Goal: Check status: Check status

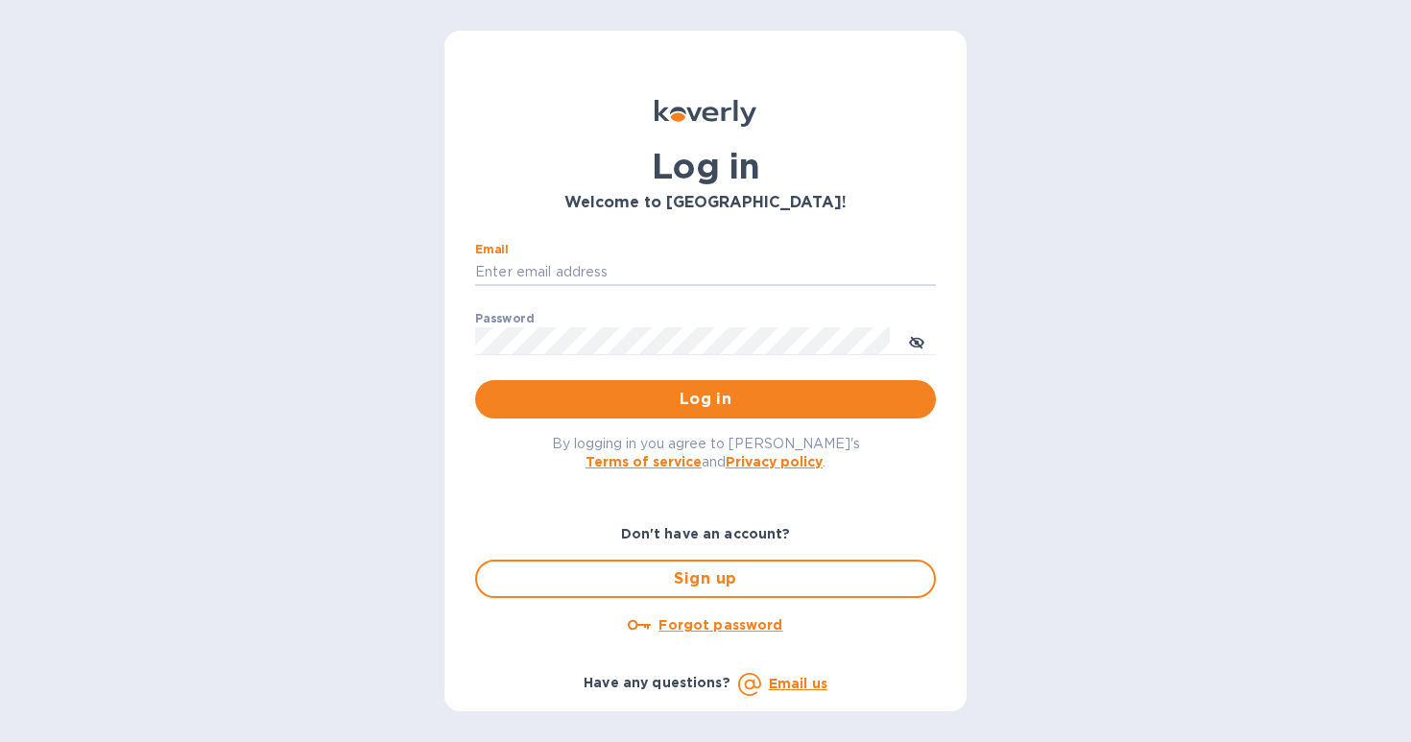
click at [0, 741] on nordpass-autofill-portal at bounding box center [0, 742] width 0 height 0
type input "[EMAIL_ADDRESS][DOMAIN_NAME]"
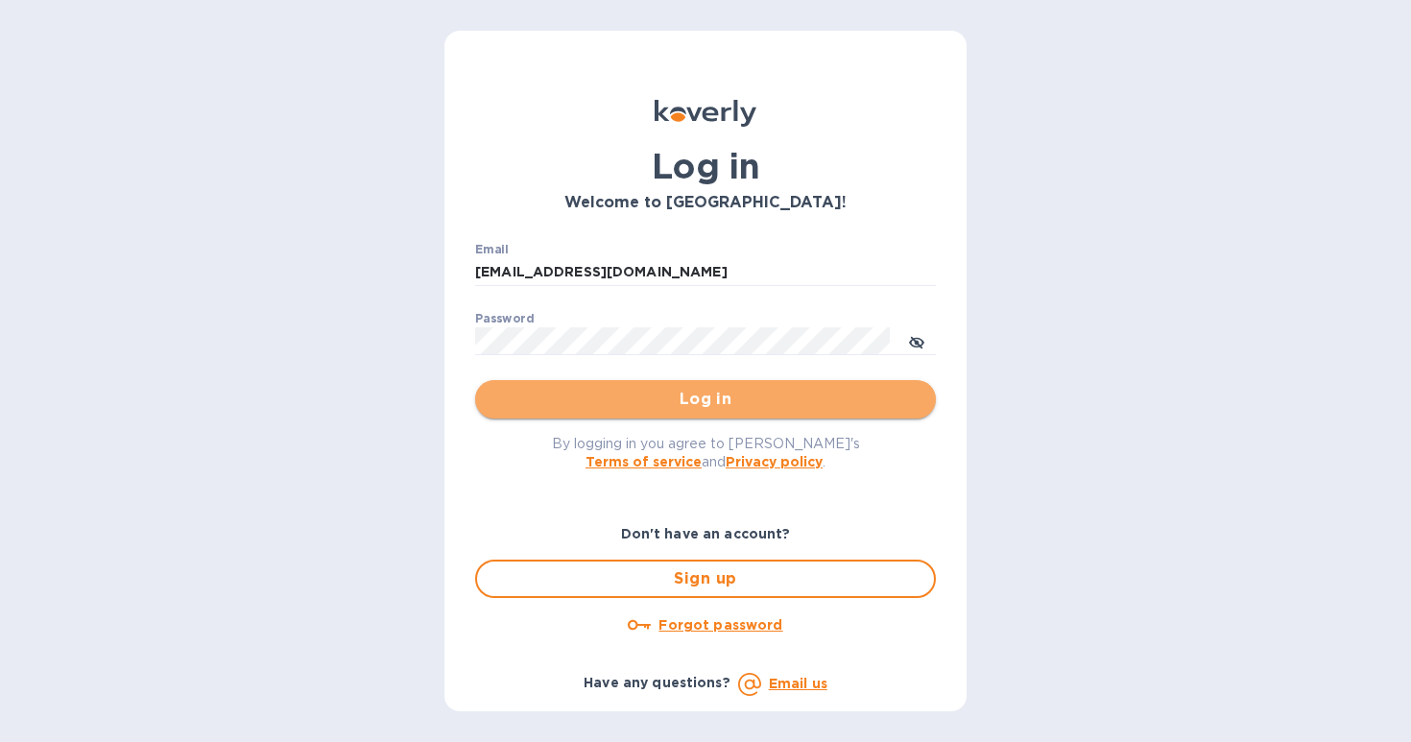
click at [736, 398] on span "Log in" at bounding box center [705, 399] width 430 height 23
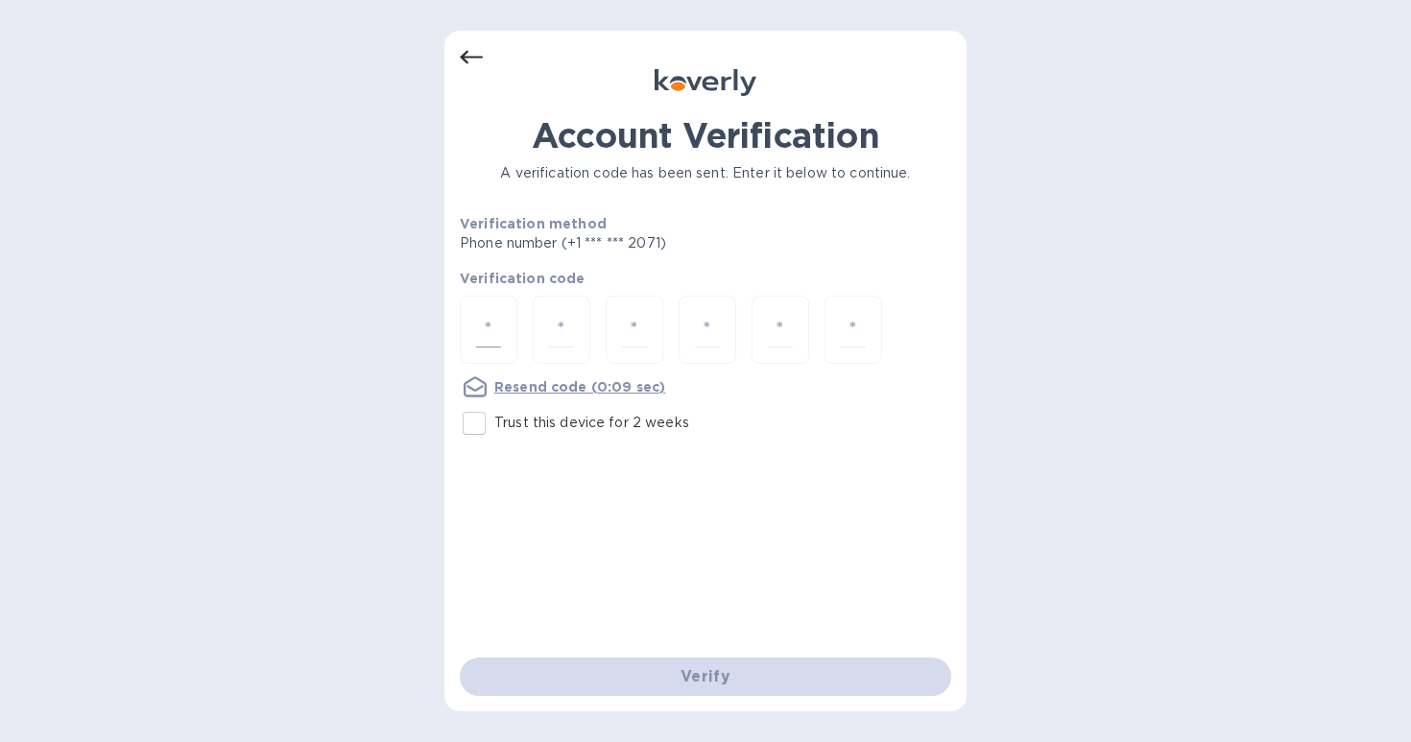
click at [487, 334] on input "number" at bounding box center [488, 330] width 25 height 36
type input "1"
type input "7"
type input "9"
type input "2"
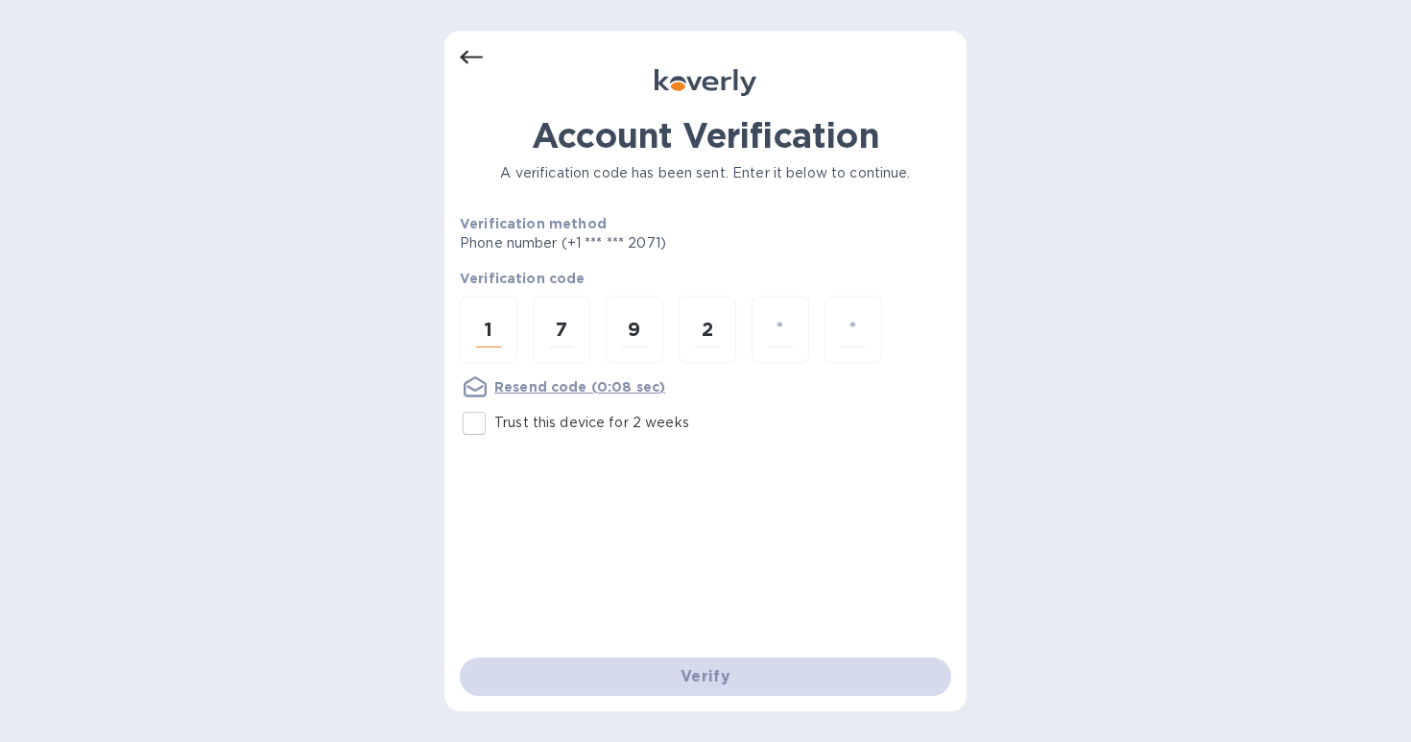
type input "6"
type input "2"
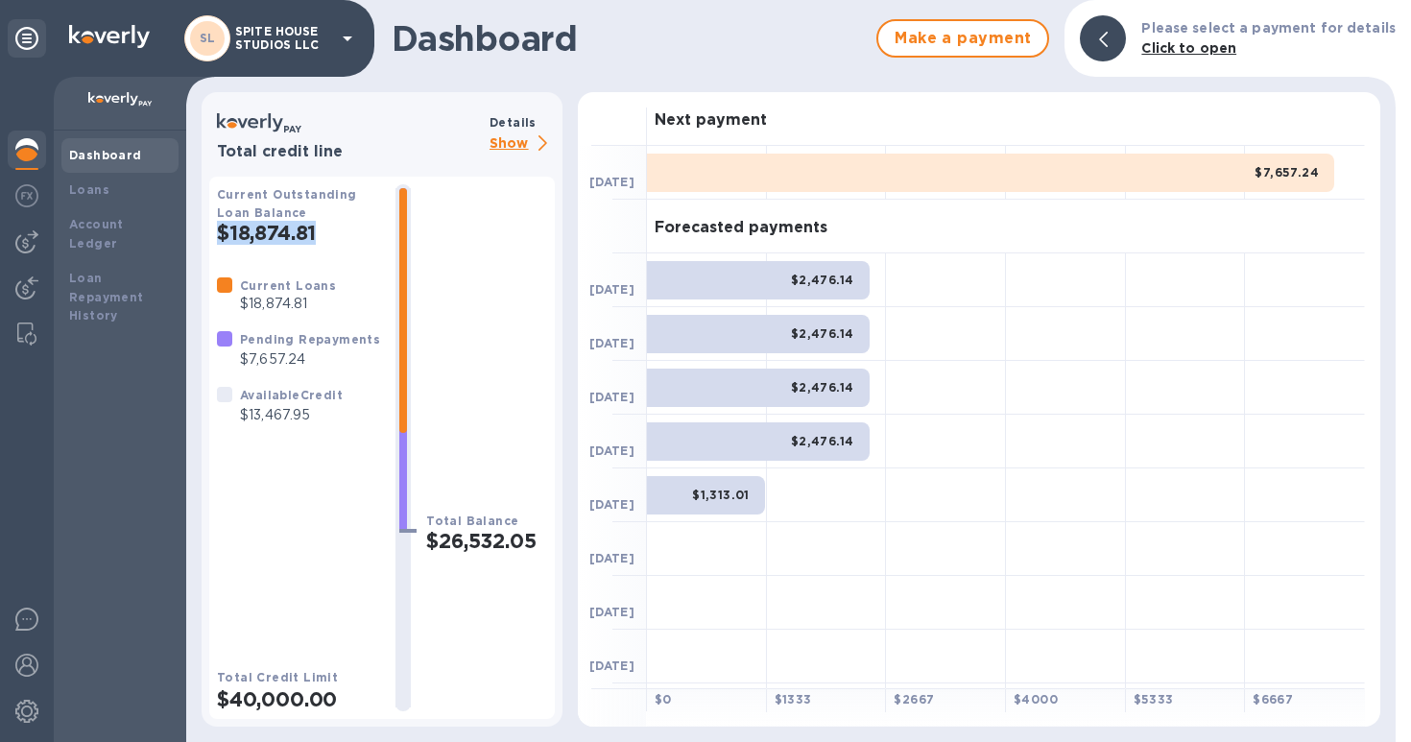
drag, startPoint x: 335, startPoint y: 225, endPoint x: 205, endPoint y: 227, distance: 129.6
click at [205, 227] on div "Total credit line Details Show Current Outstanding Loan Balance $18,874.81 Curr…" at bounding box center [382, 409] width 361 height 634
copy h2 "$18,874.81"
click at [114, 198] on div "Loans" at bounding box center [119, 190] width 117 height 35
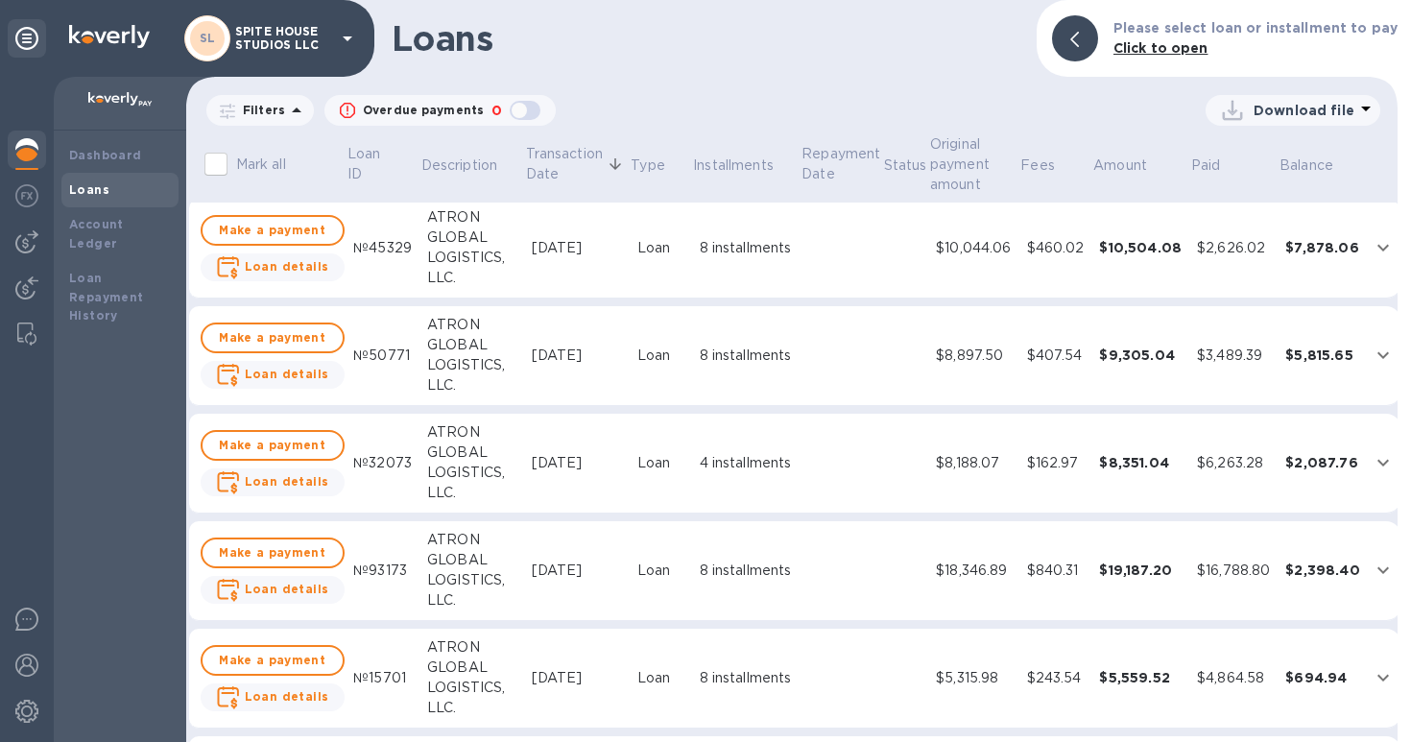
scroll to position [8, 25]
click at [1043, 249] on div "$460.02" at bounding box center [1056, 248] width 58 height 20
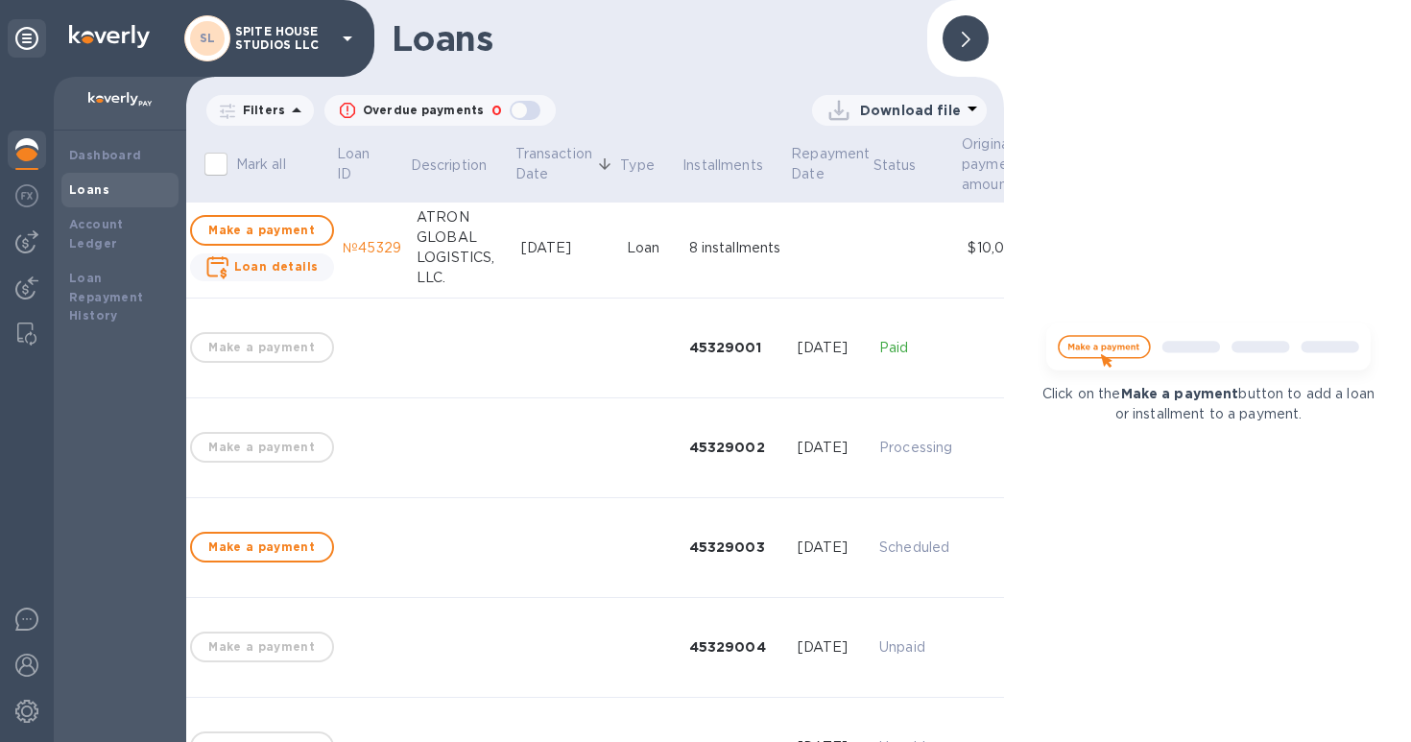
click at [797, 350] on div "Oct 6, 2025" at bounding box center [830, 348] width 67 height 20
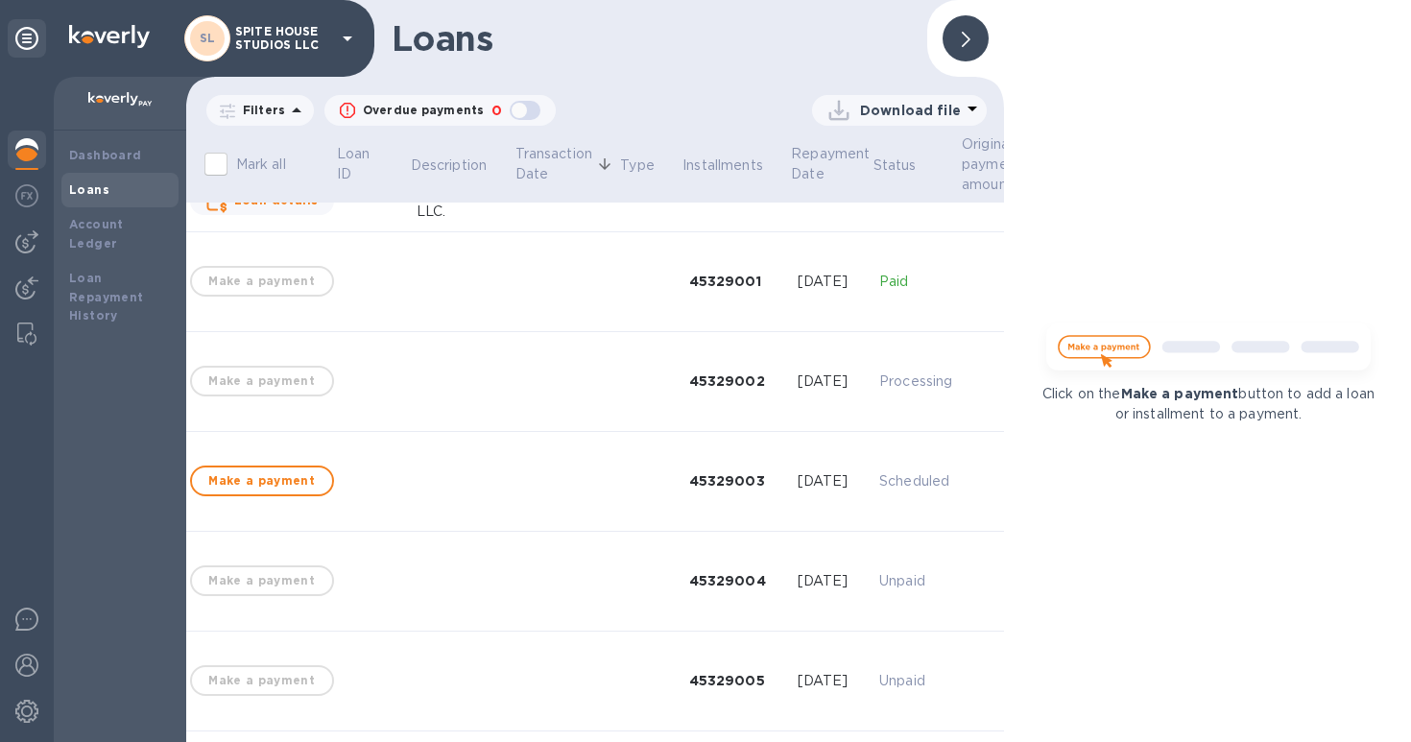
click at [957, 37] on div at bounding box center [965, 38] width 46 height 46
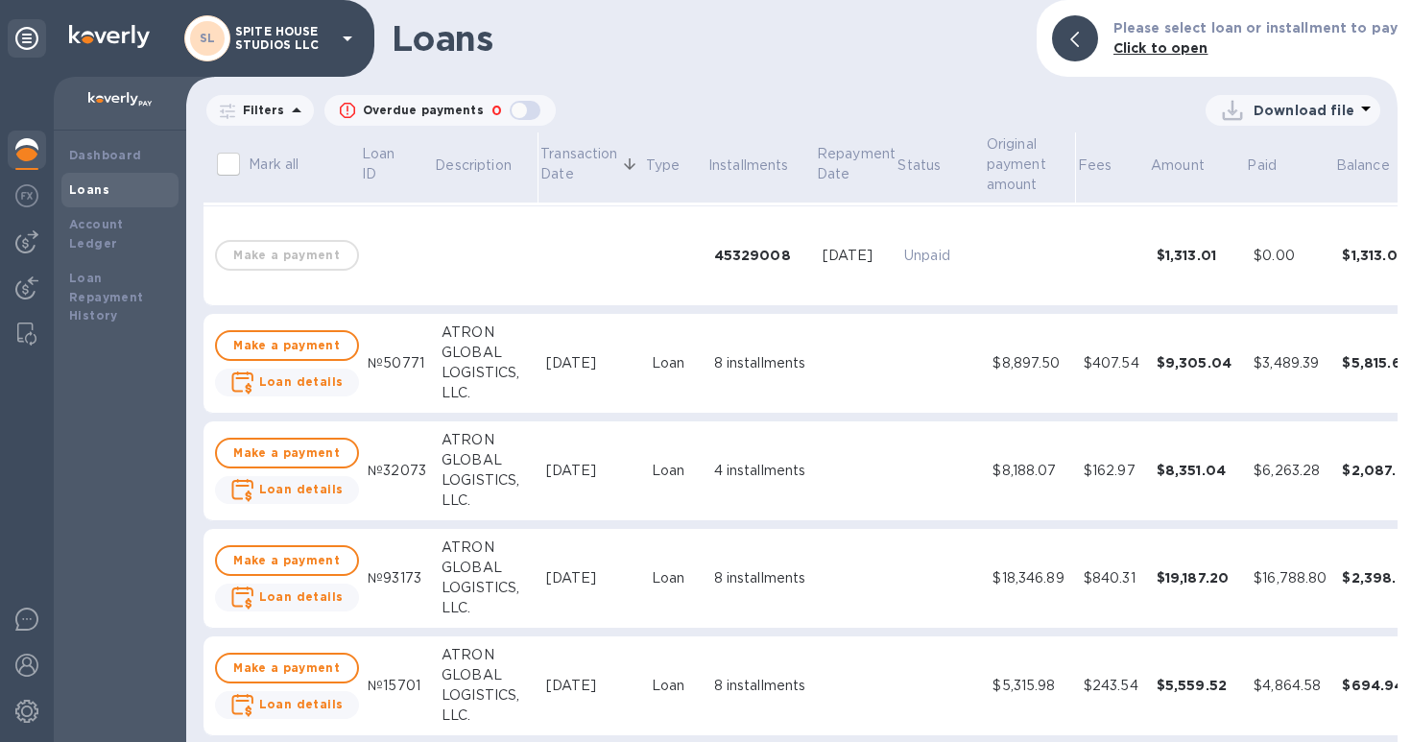
scroll to position [803, 0]
